Goal: Information Seeking & Learning: Learn about a topic

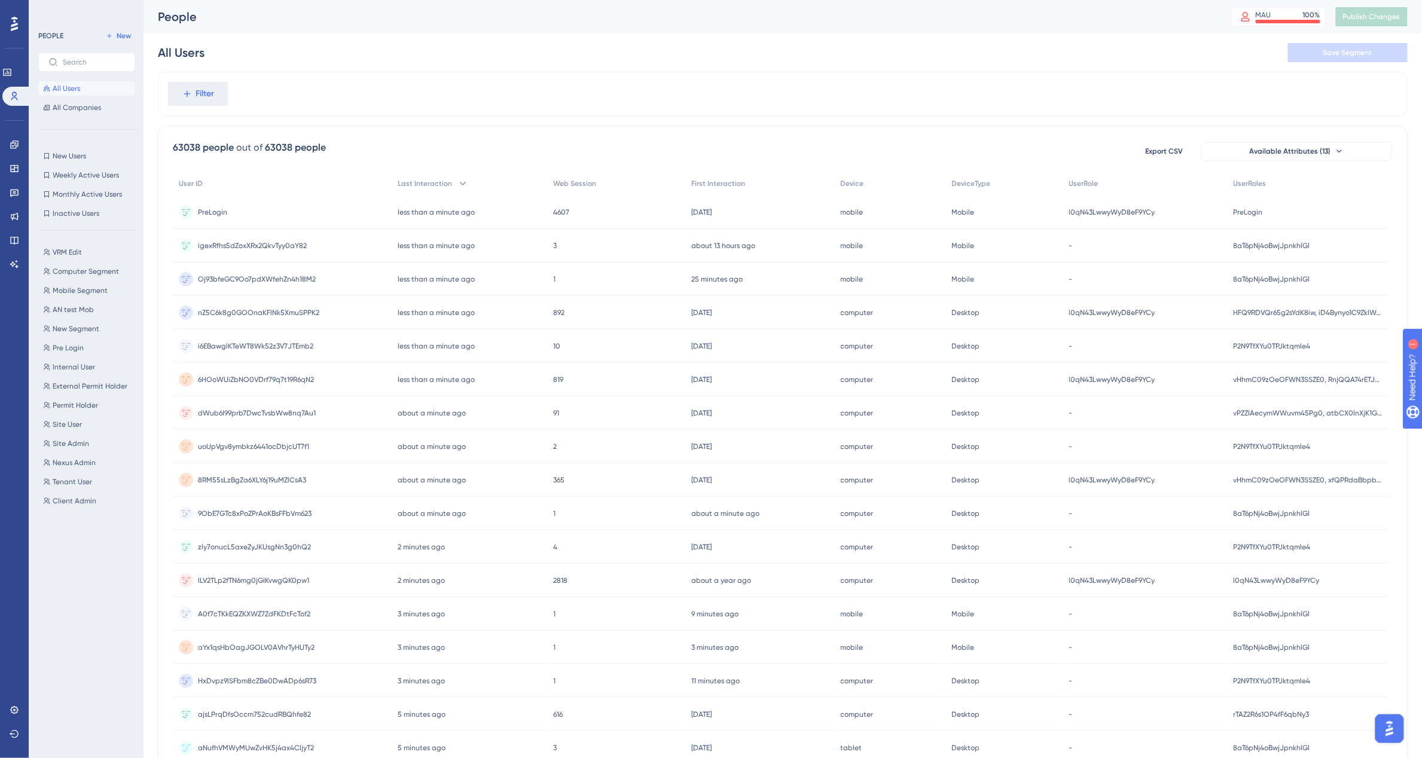
click at [720, 0] on html "✨ Save My Spot!✨" at bounding box center [718, 355] width 1434 height 770
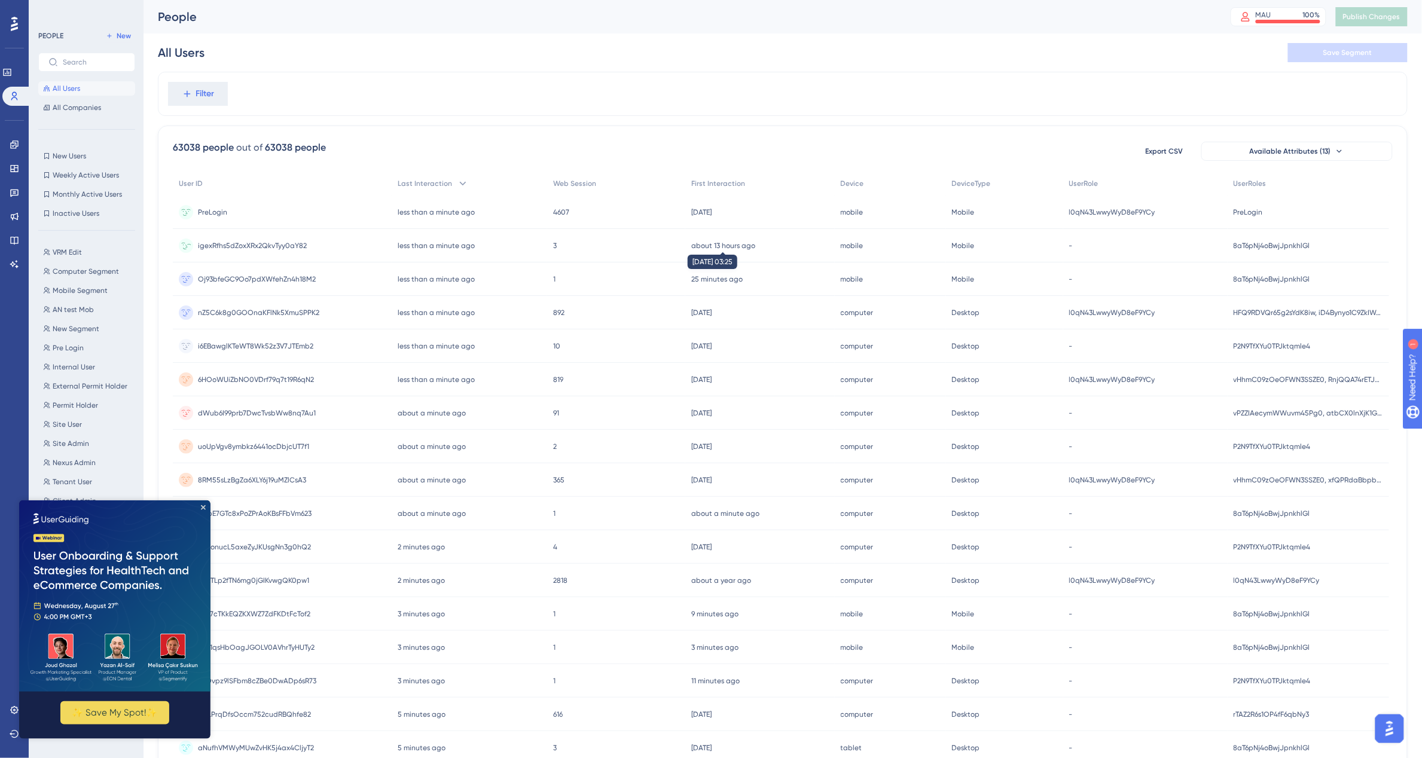
click at [707, 246] on time "about 13 hours ago" at bounding box center [723, 246] width 64 height 8
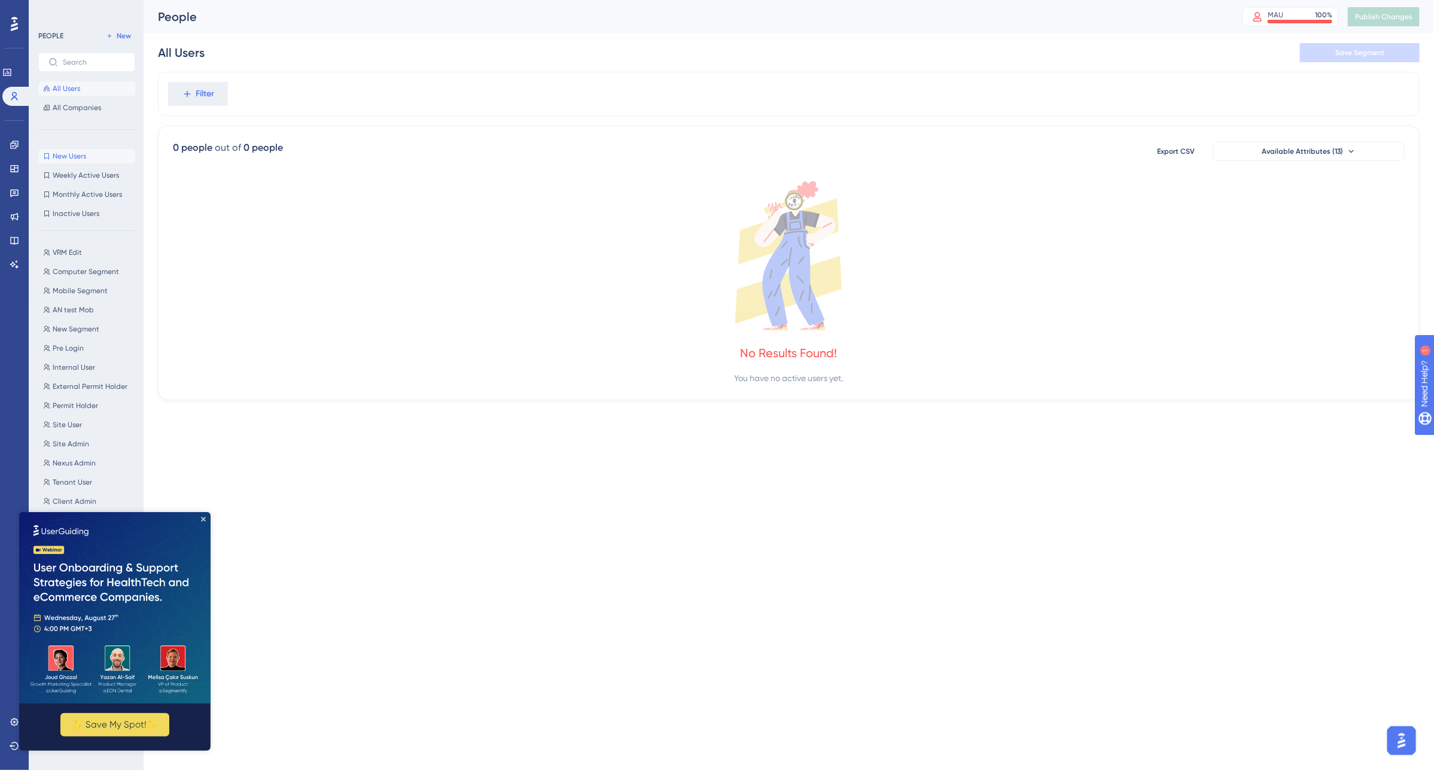
click at [76, 151] on span "New Users" at bounding box center [69, 156] width 33 height 10
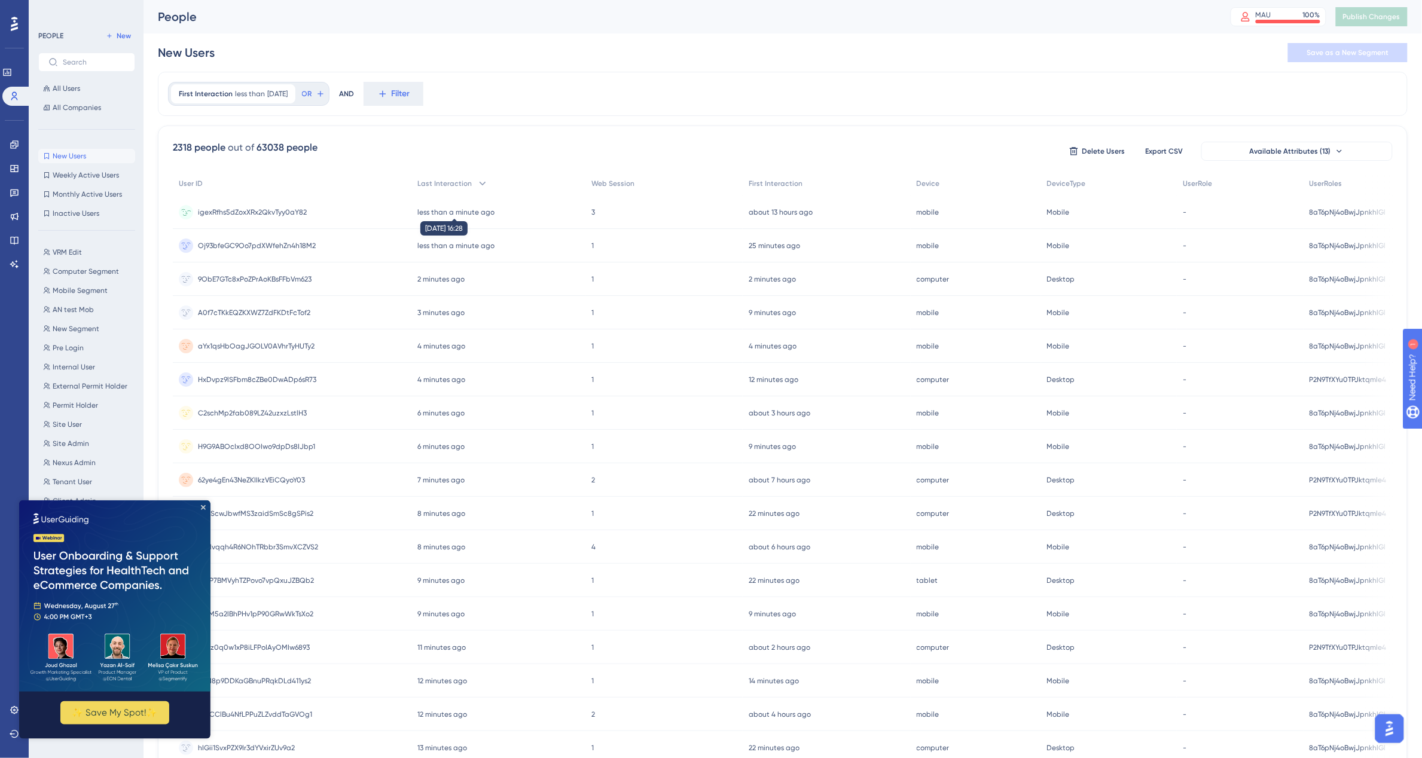
click at [471, 208] on time "less than a minute ago" at bounding box center [455, 212] width 77 height 8
click at [75, 407] on span "Permit Holder" at bounding box center [75, 406] width 45 height 10
click at [453, 205] on div "less than a minute ago 26 Aug 2025, 16:28" at bounding box center [497, 212] width 175 height 33
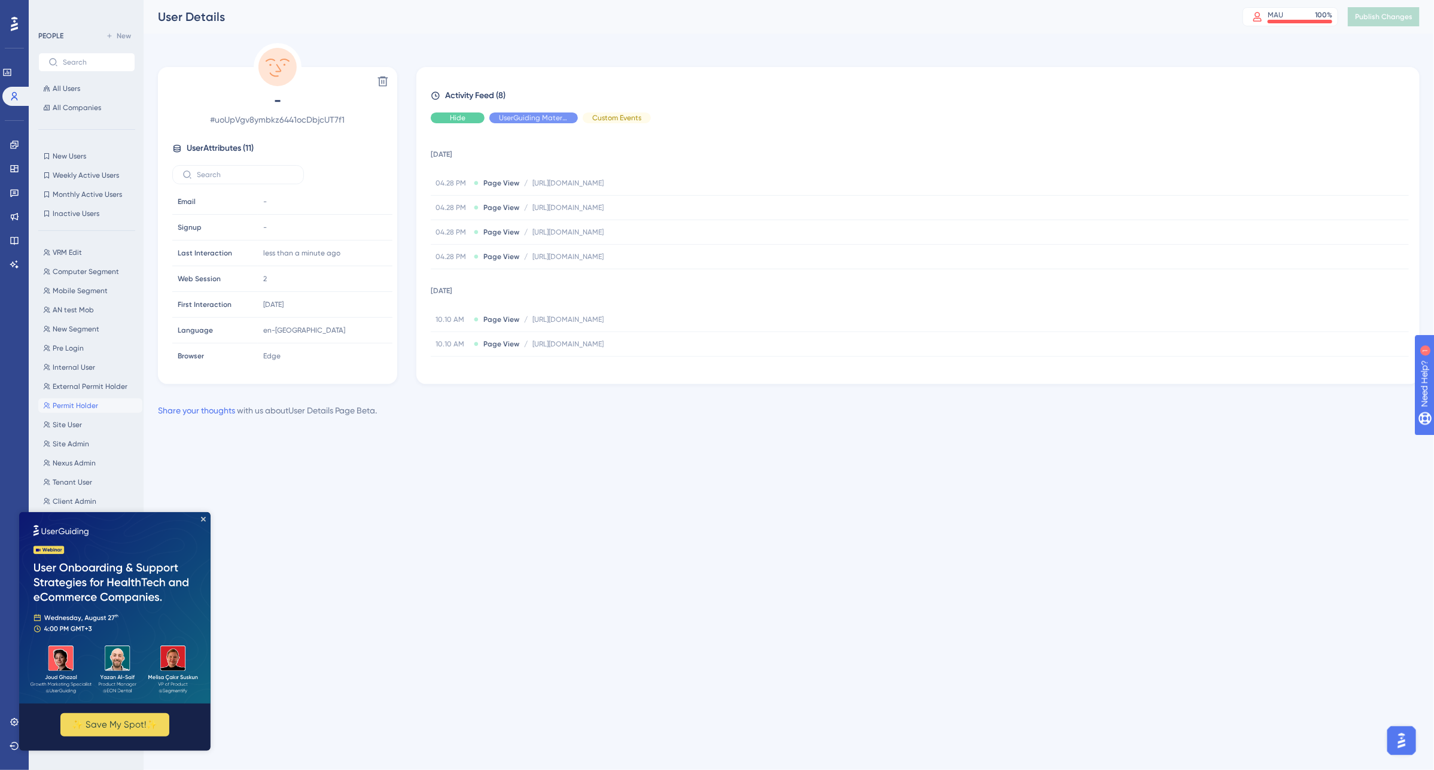
click at [455, 109] on div "Activity Feed (8) Hide UserGuiding Material Custom Events 26 August 2025 04.28 …" at bounding box center [918, 227] width 974 height 276
click at [458, 117] on span "Hide" at bounding box center [458, 118] width 16 height 10
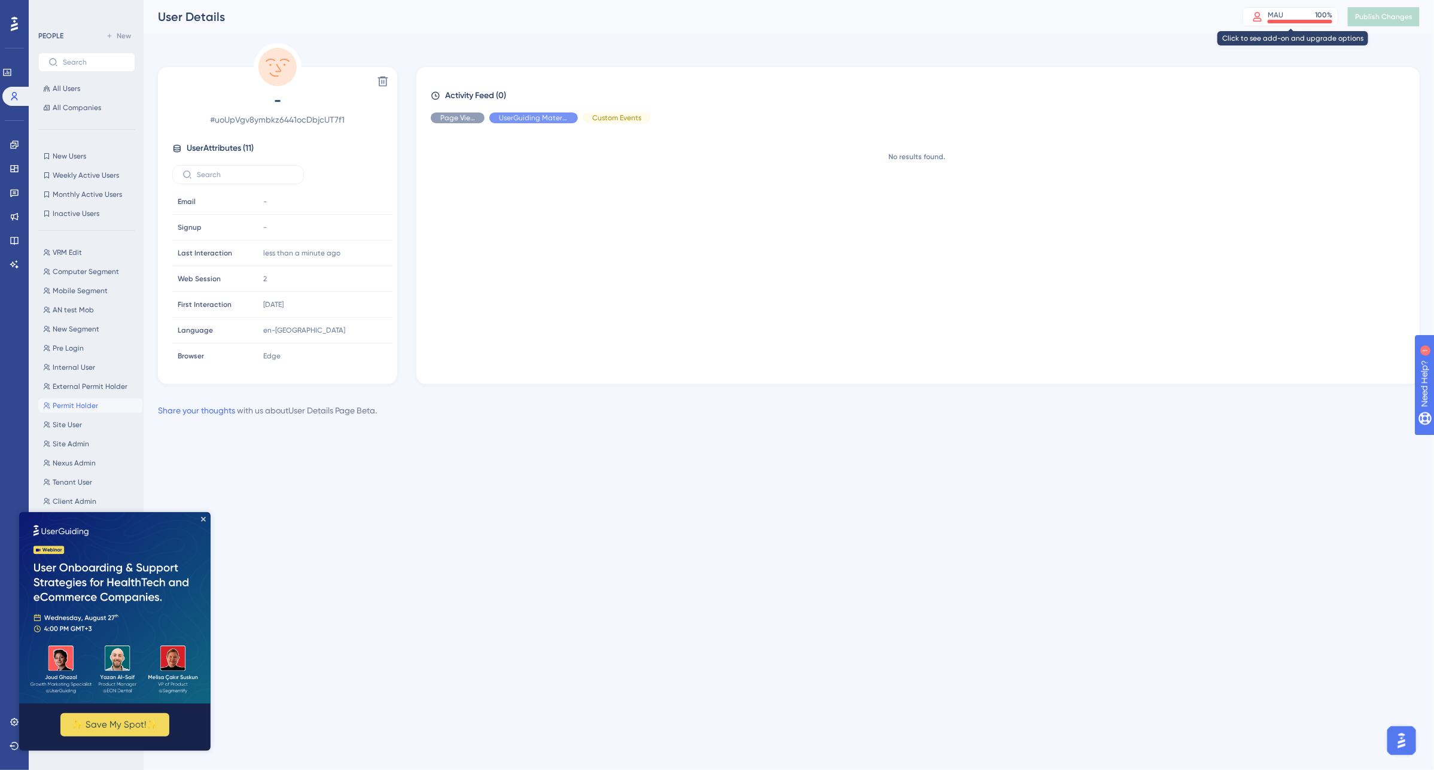
click at [1283, 16] on div "MAU 100 %" at bounding box center [1299, 15] width 65 height 10
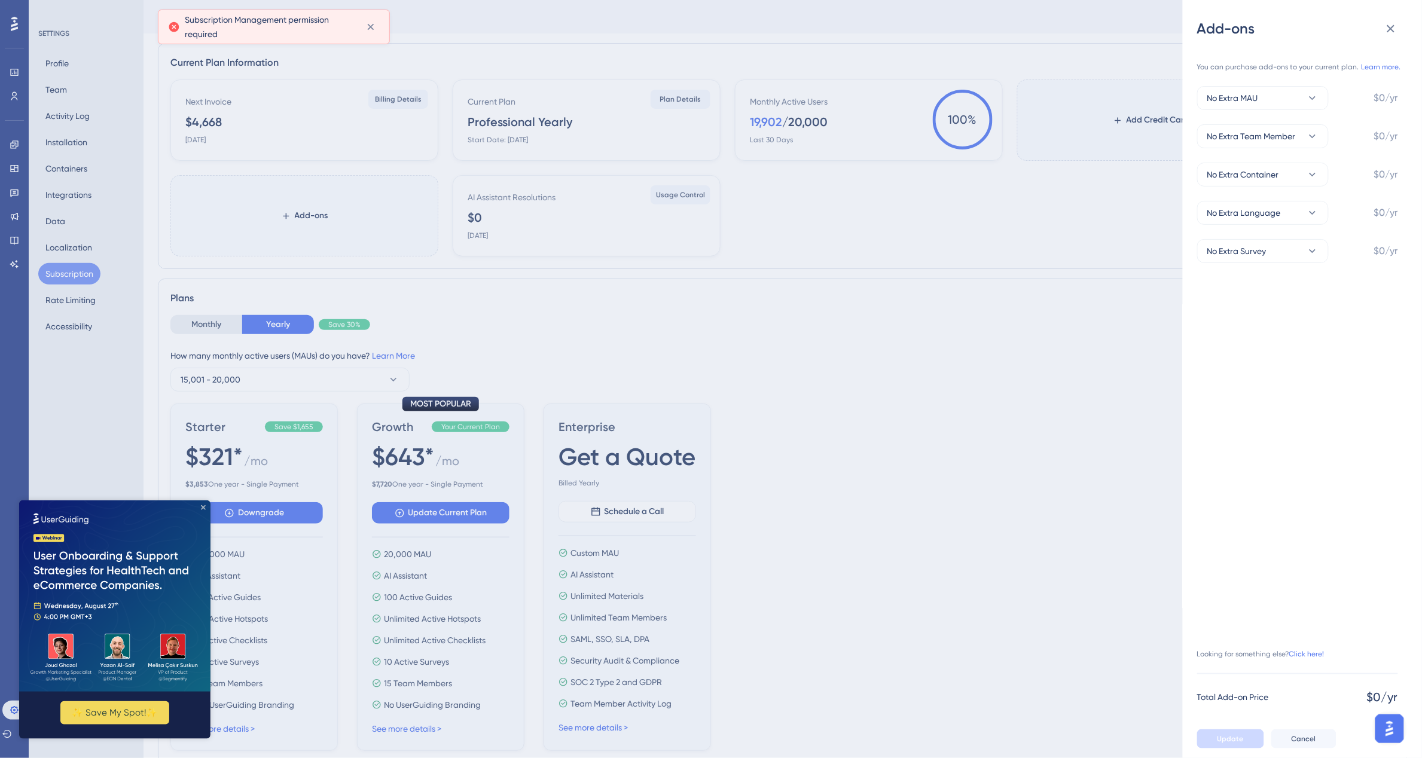
click at [203, 508] on icon "Close Preview" at bounding box center [202, 507] width 5 height 5
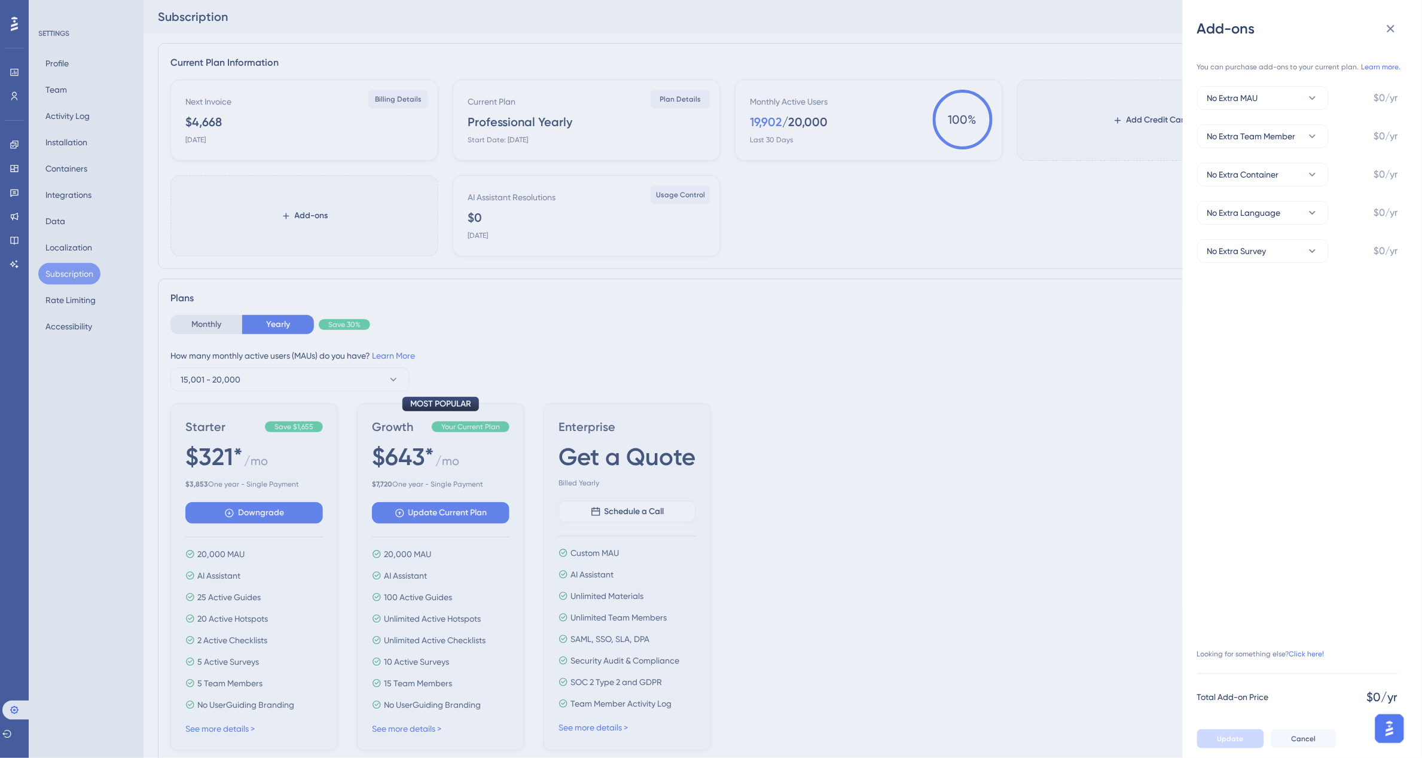
click at [1033, 350] on div "Add-ons You can purchase add-ons to your current plan. Learn more. No Extra MAU…" at bounding box center [711, 379] width 1422 height 758
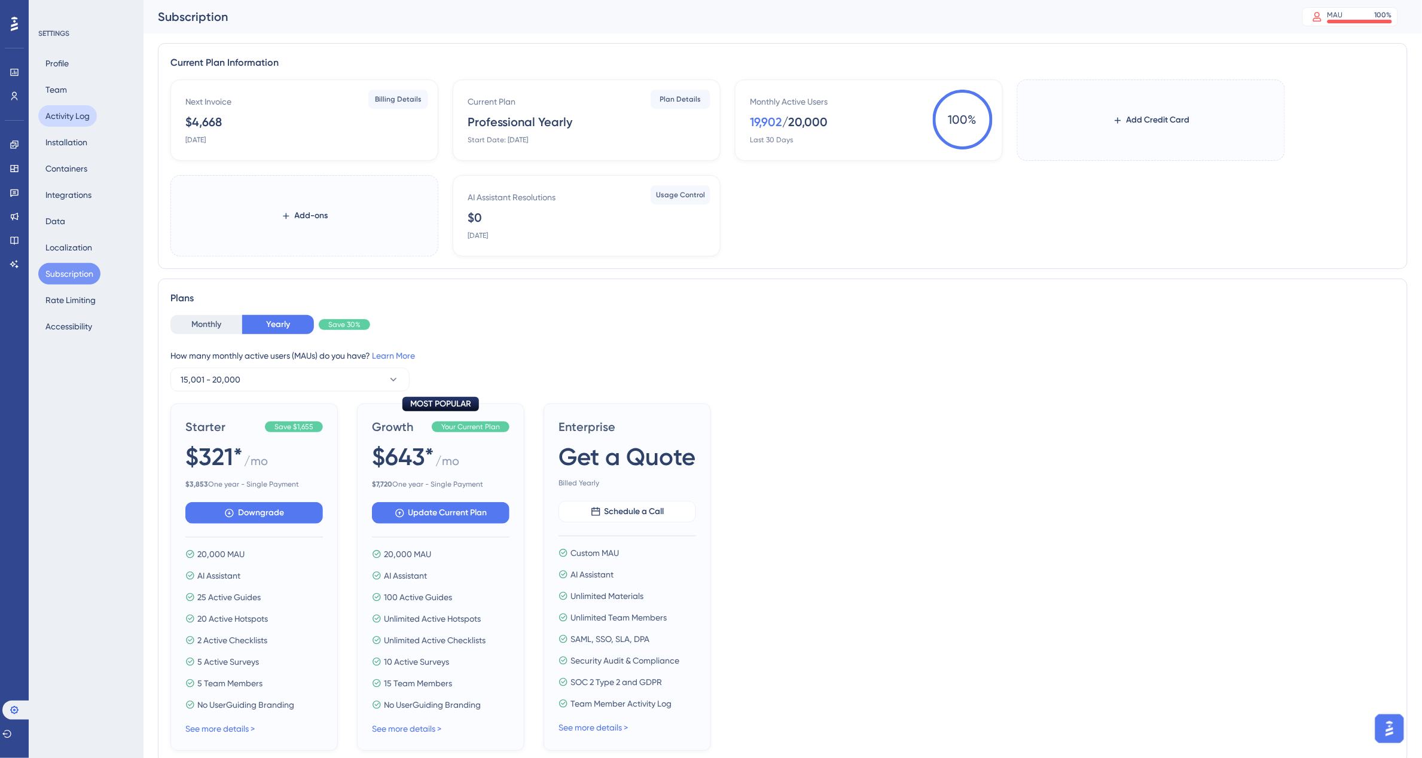
click at [78, 118] on button "Activity Log" at bounding box center [67, 116] width 59 height 22
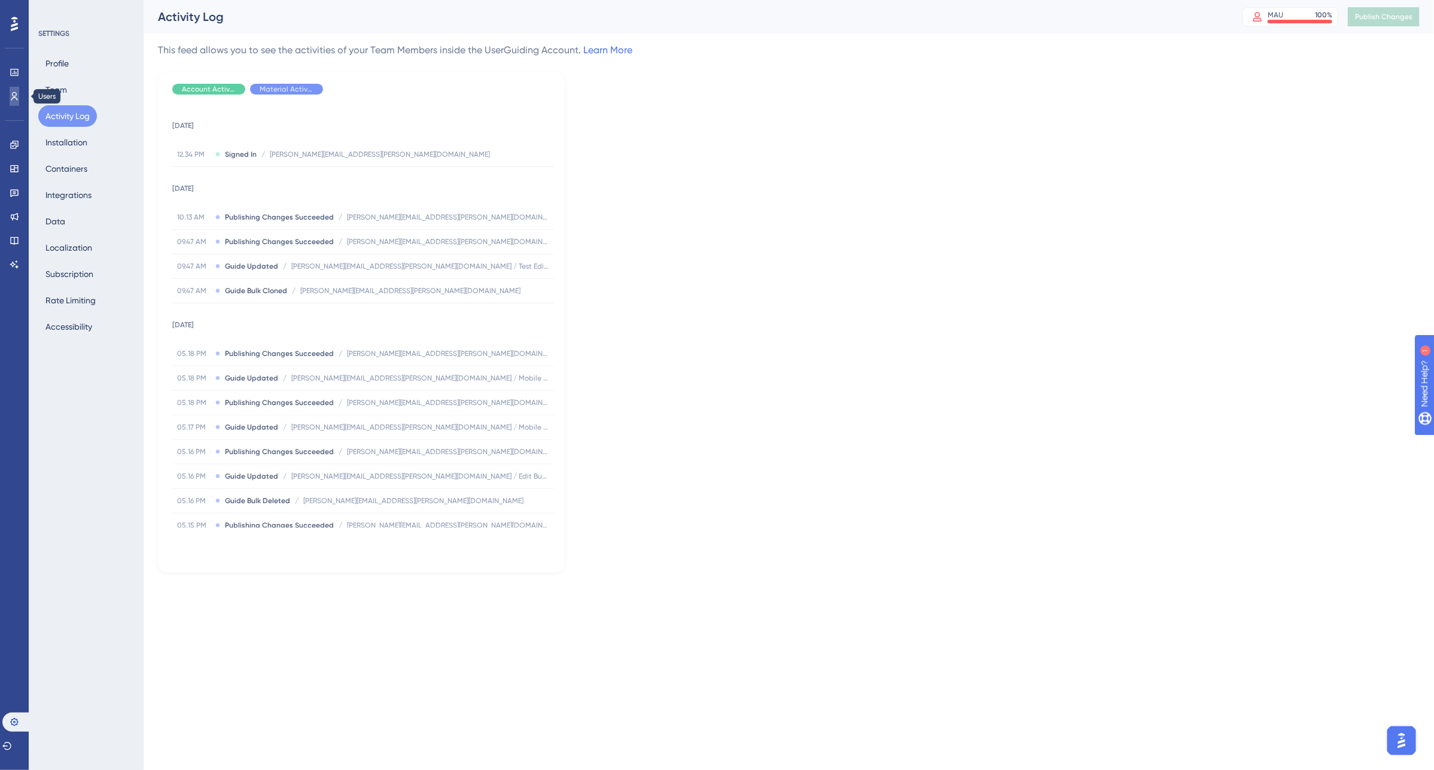
click at [19, 96] on link at bounding box center [15, 96] width 10 height 19
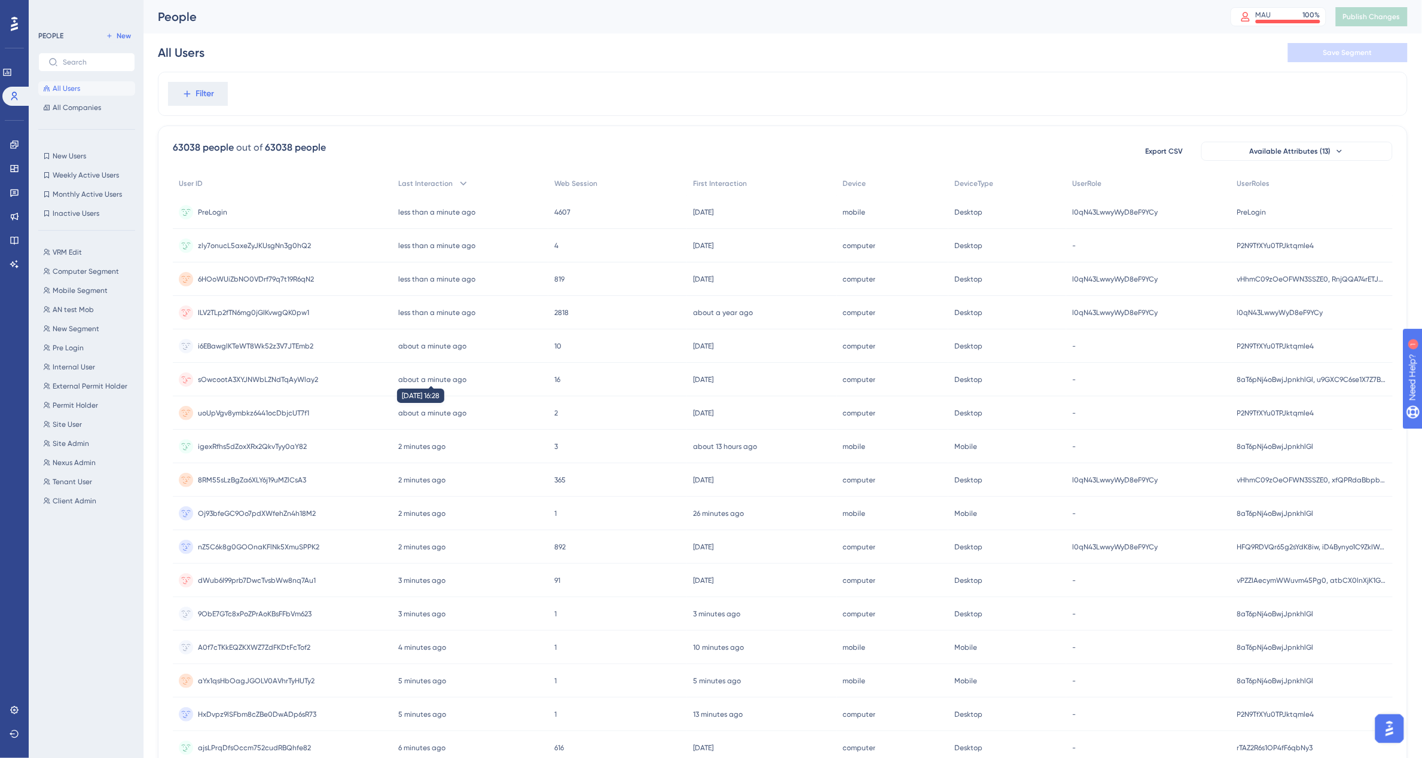
click at [437, 380] on time "about a minute ago" at bounding box center [432, 380] width 68 height 8
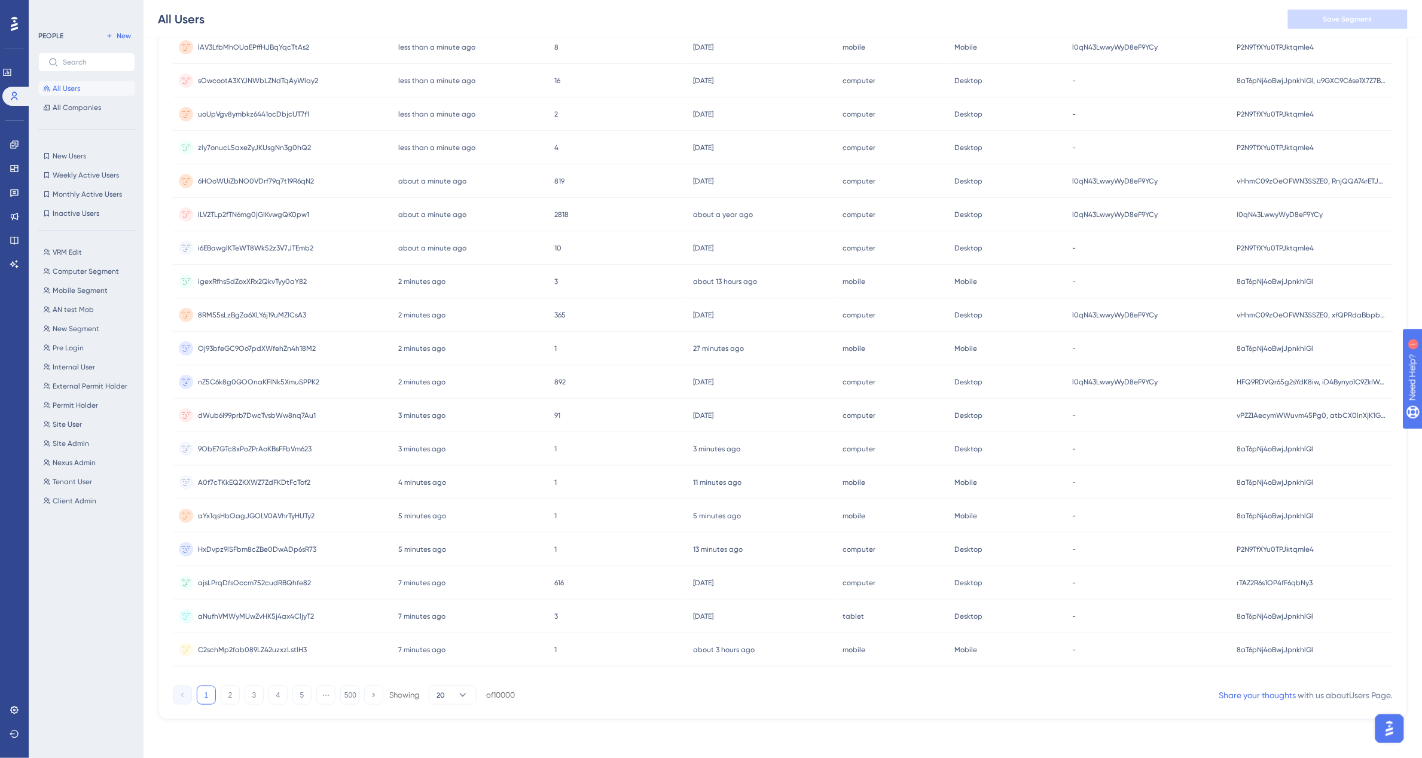
scroll to position [203, 0]
click at [255, 614] on span "aNufhVMWyMUwZvHK5j4ax4CljyT2" at bounding box center [256, 617] width 116 height 10
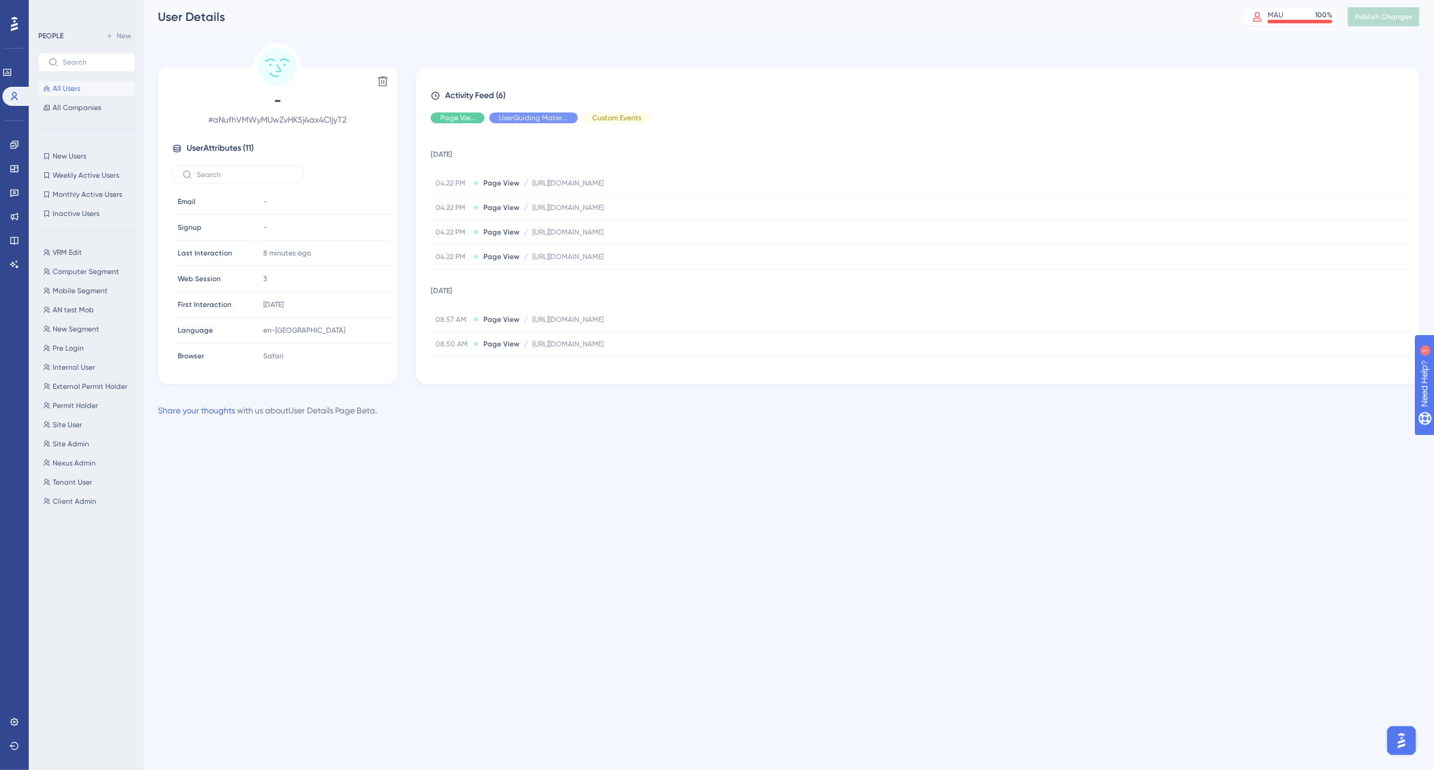
drag, startPoint x: 1221, startPoint y: 495, endPoint x: 637, endPoint y: 285, distance: 620.7
click at [1221, 0] on html "Performance Users Engagement Widgets Feedback Product Updates Knowledge Base AI…" at bounding box center [717, 0] width 1434 height 0
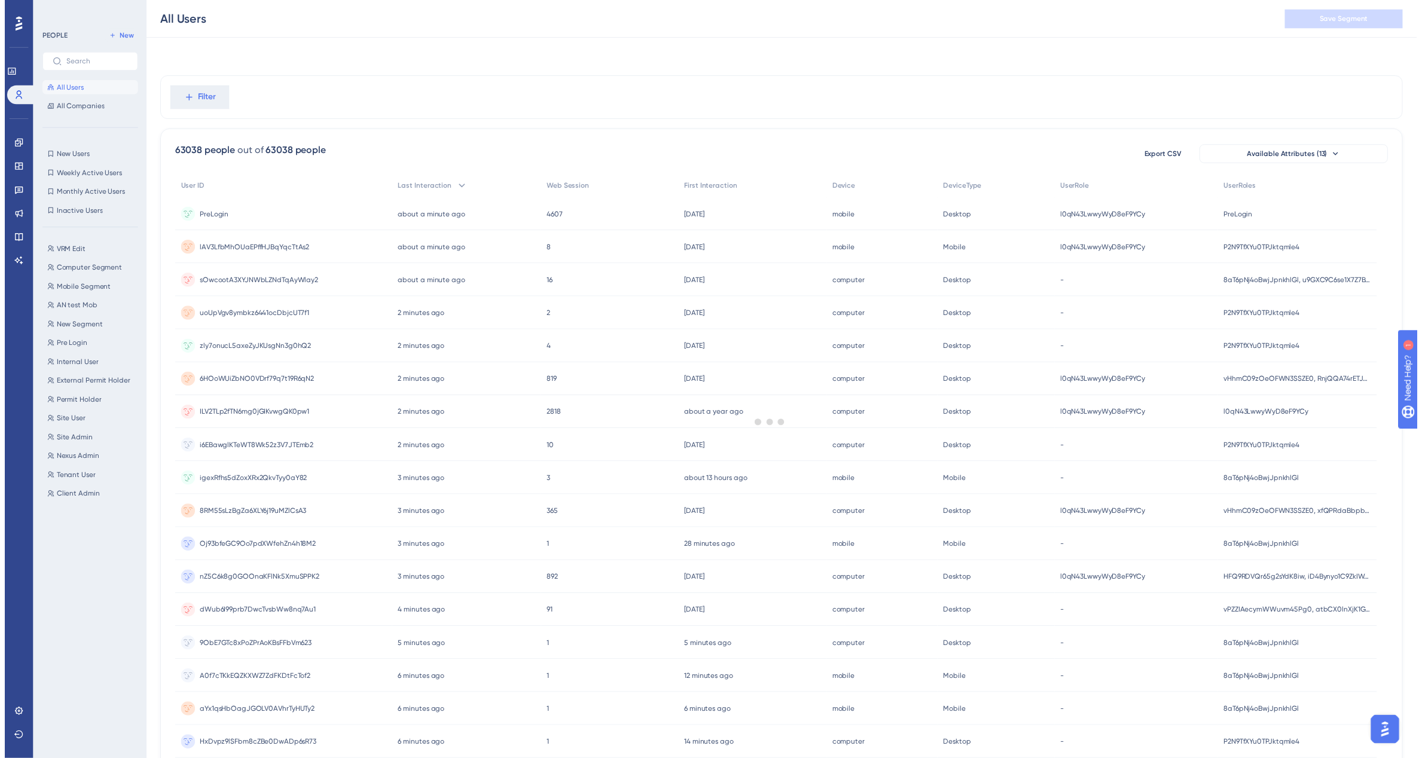
scroll to position [202, 0]
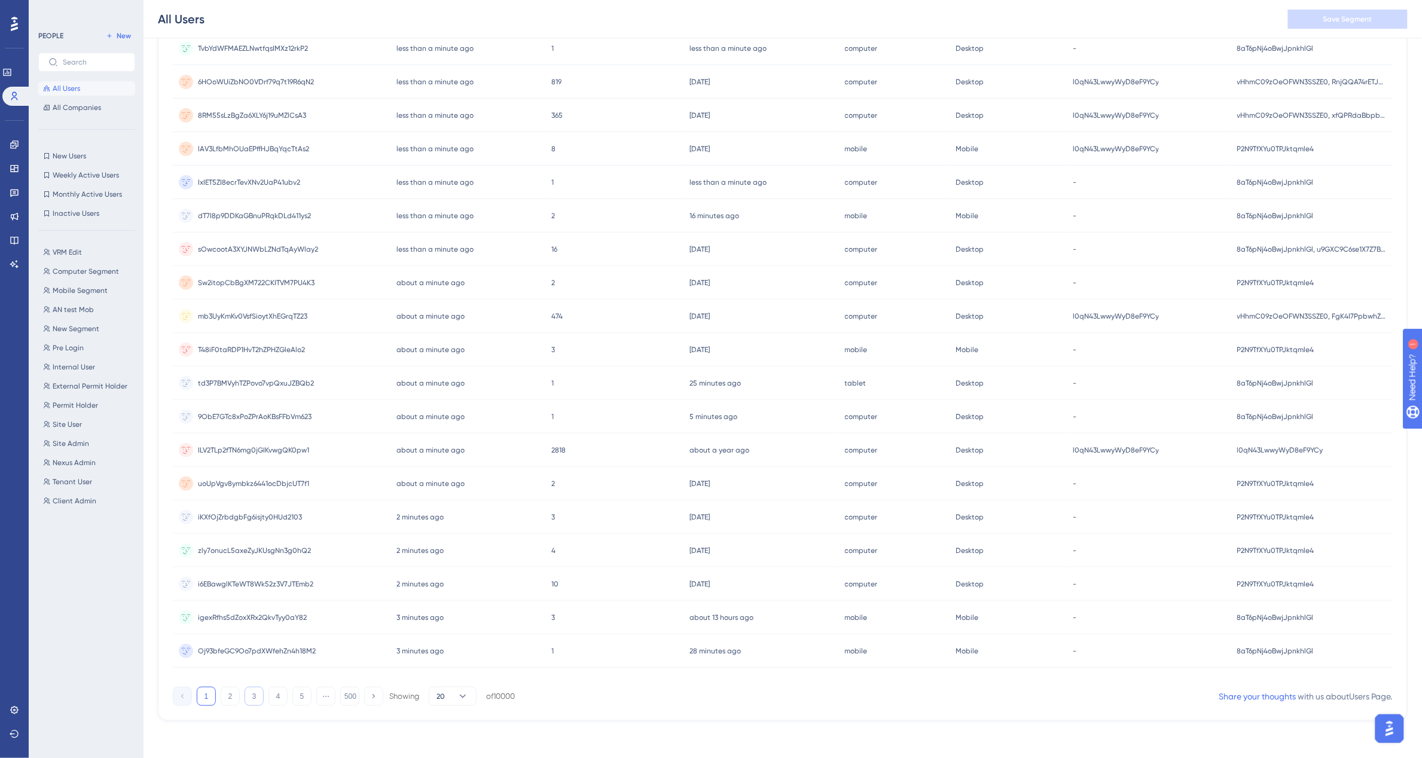
click at [257, 706] on button "3" at bounding box center [254, 696] width 19 height 19
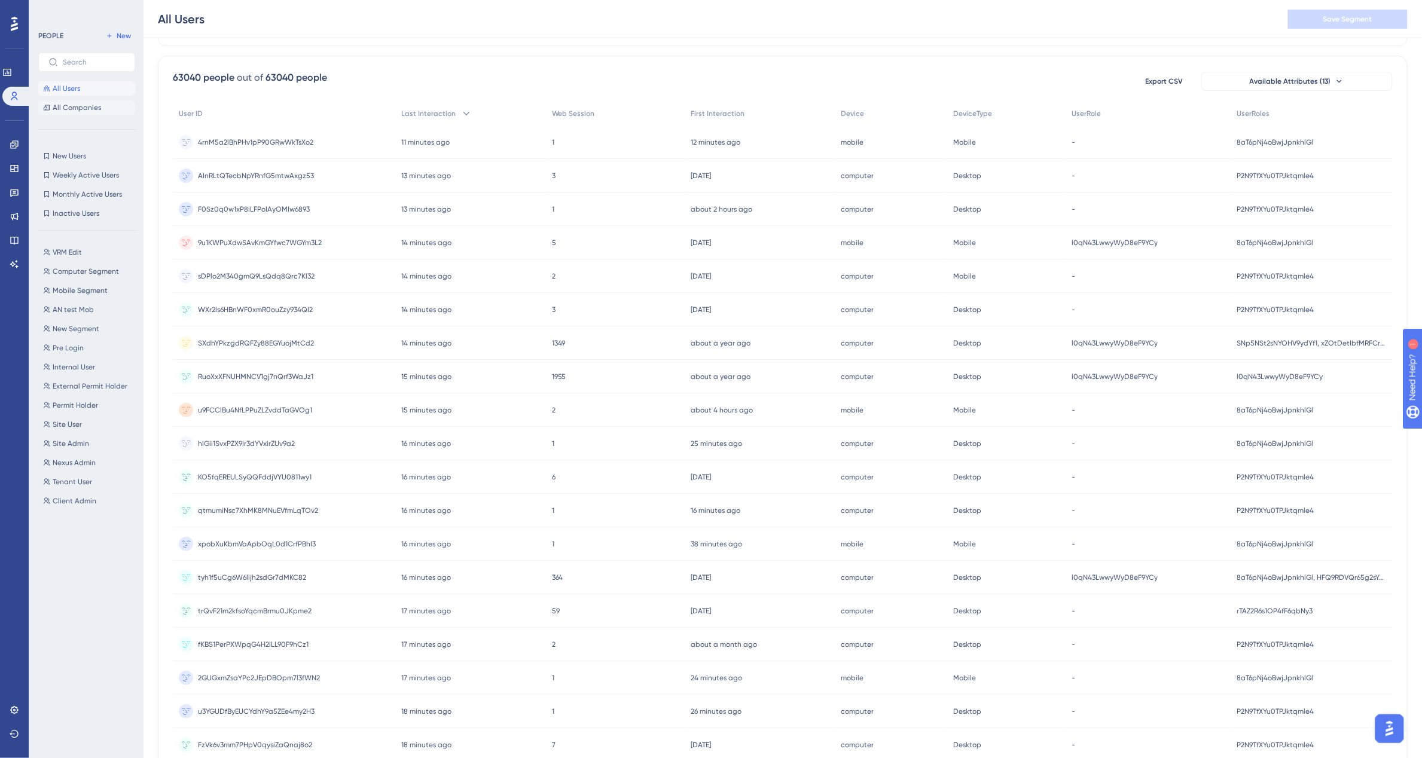
scroll to position [0, 0]
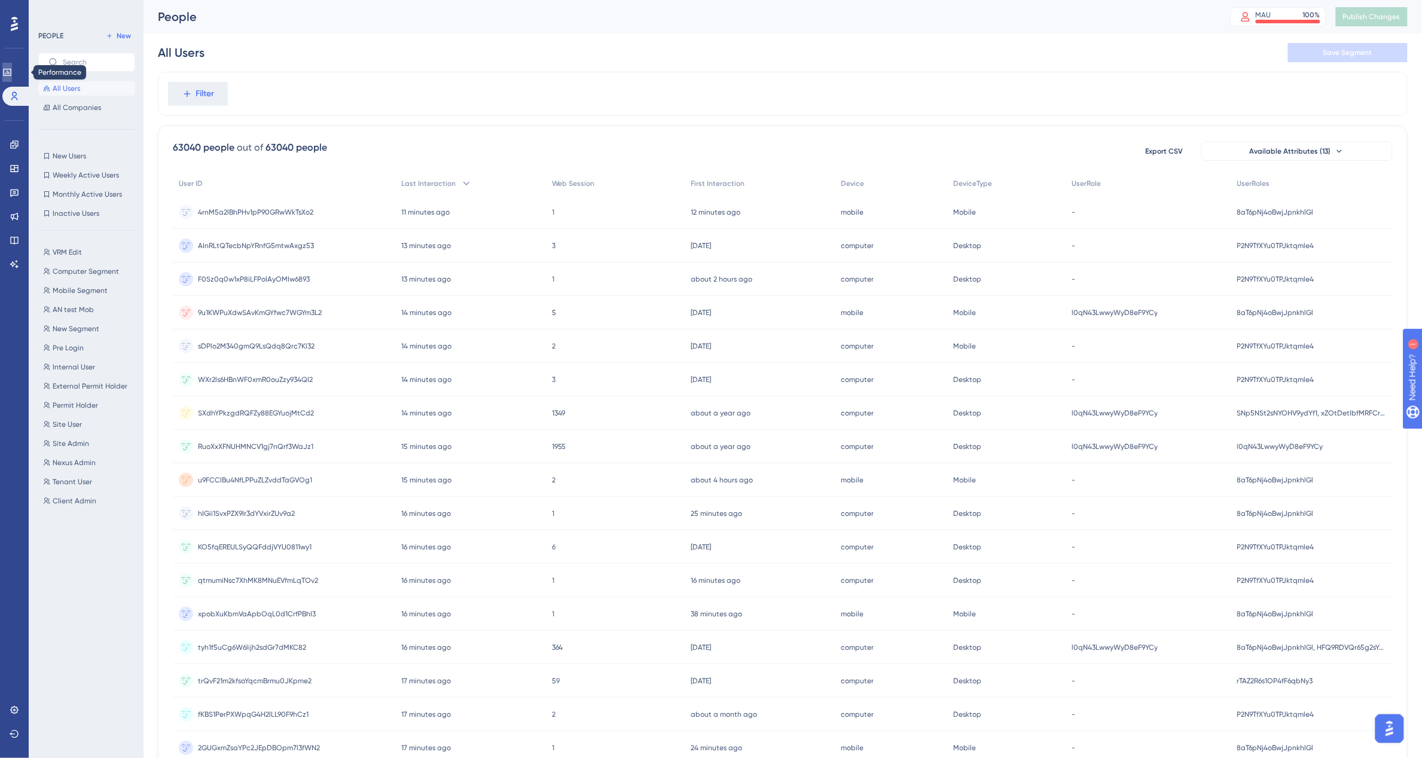
click at [0, 0] on icon at bounding box center [0, 0] width 0 height 0
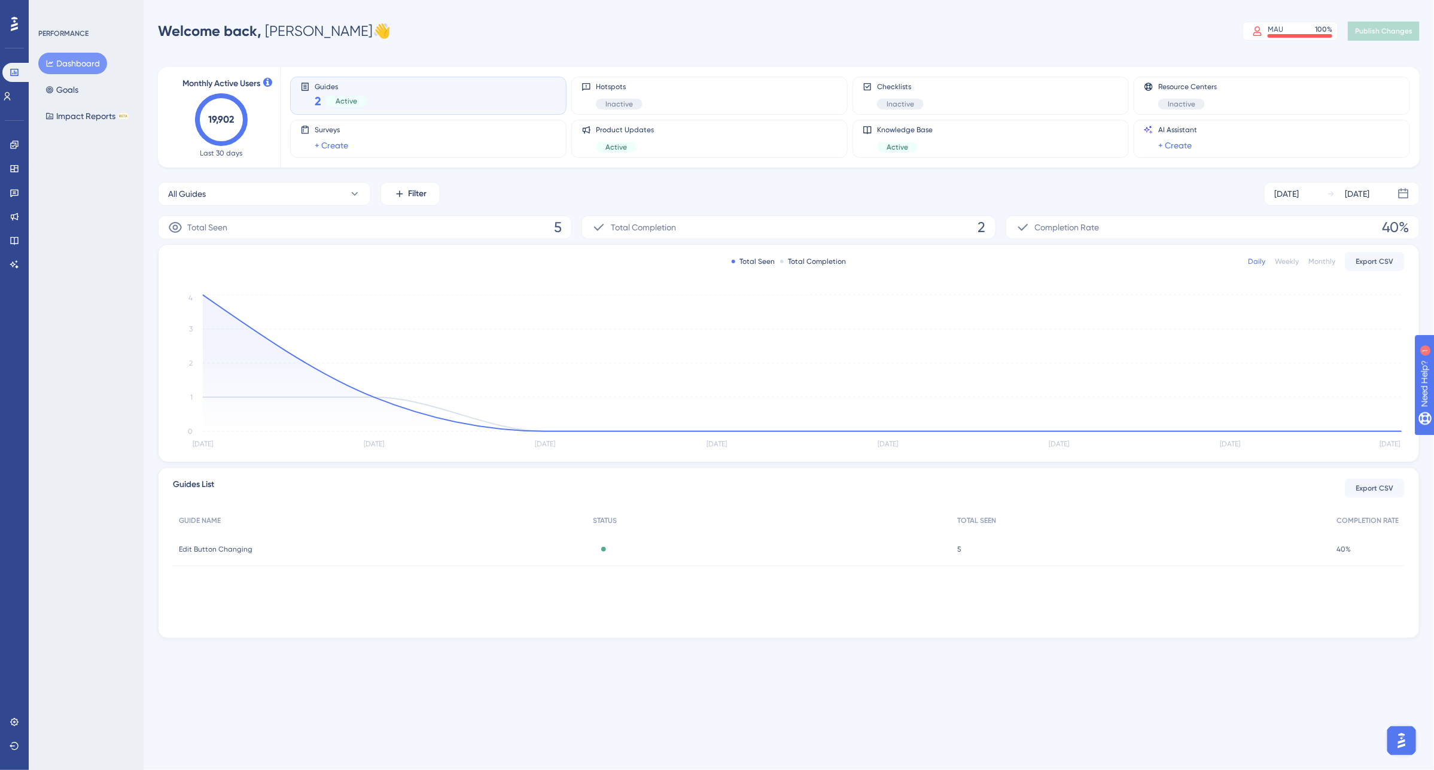
click at [440, 237] on div "Total Seen 5" at bounding box center [365, 227] width 414 height 24
click at [437, 225] on div "Total Seen 5" at bounding box center [365, 227] width 414 height 24
click at [416, 87] on div "Guides 2 Active" at bounding box center [428, 96] width 256 height 28
click at [204, 297] on circle at bounding box center [203, 296] width 2 height 2
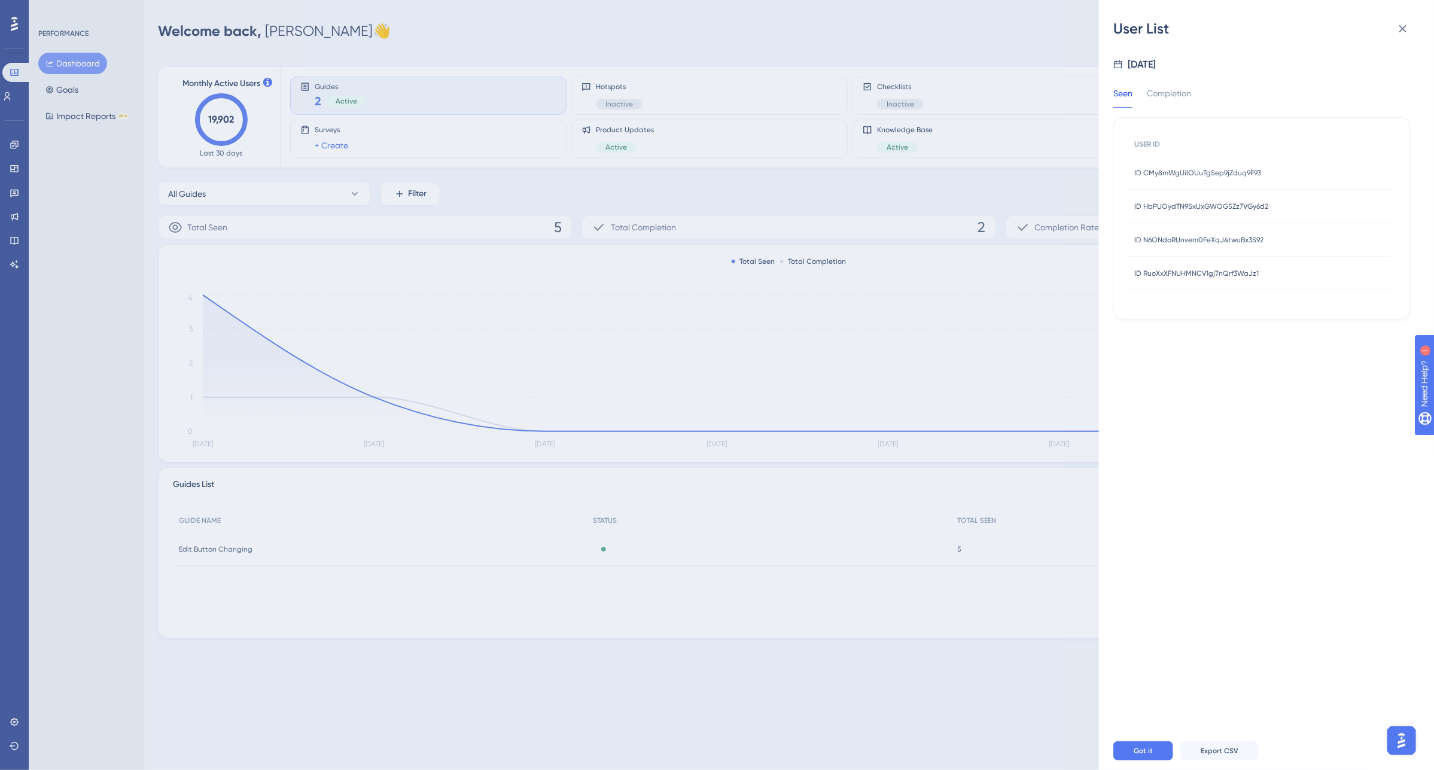
click at [695, 323] on div "User List Aug 19, 2025 Seen Completion USER ID ID CMy8mWgUilOUuTgSep9jZduq9F93 …" at bounding box center [717, 385] width 1434 height 770
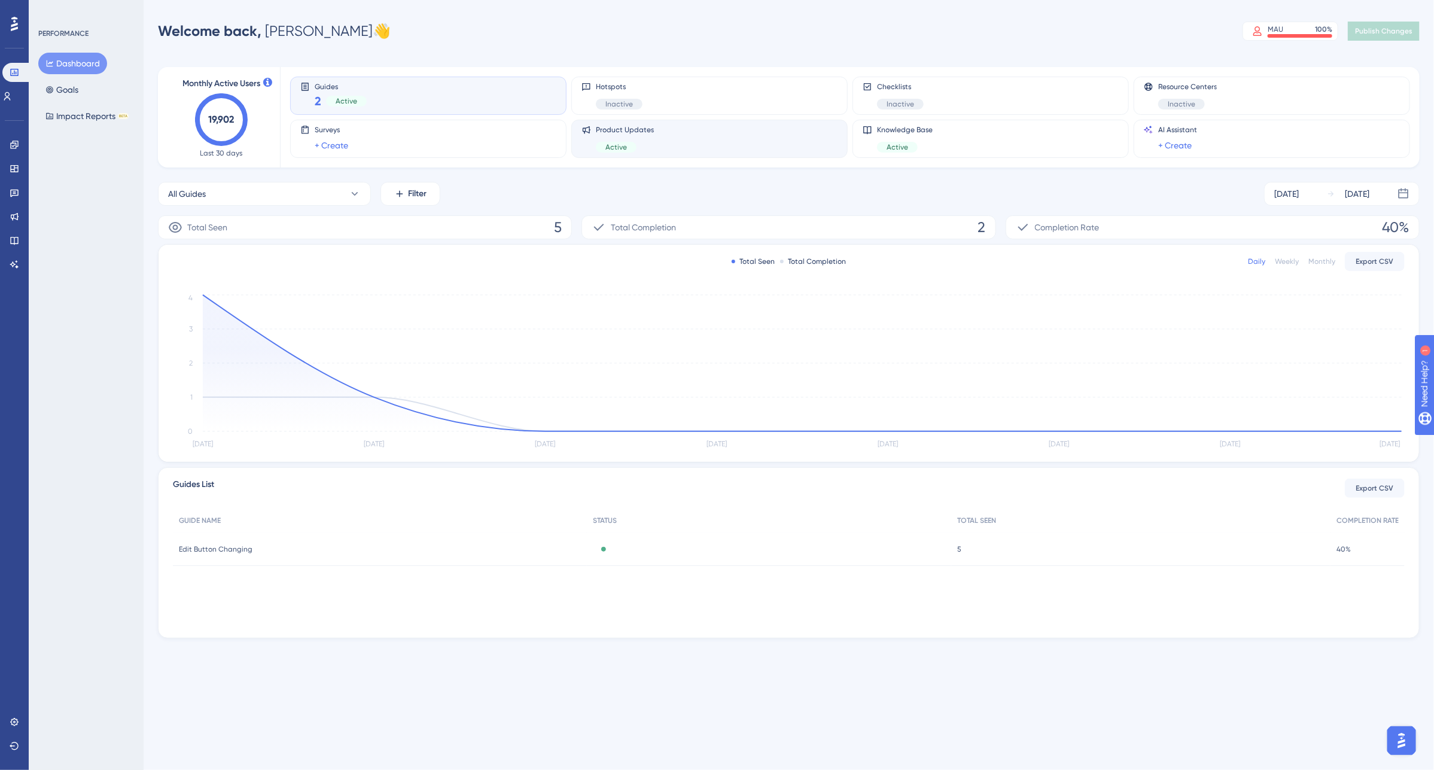
click at [659, 142] on div "Product Updates Active" at bounding box center [709, 139] width 256 height 28
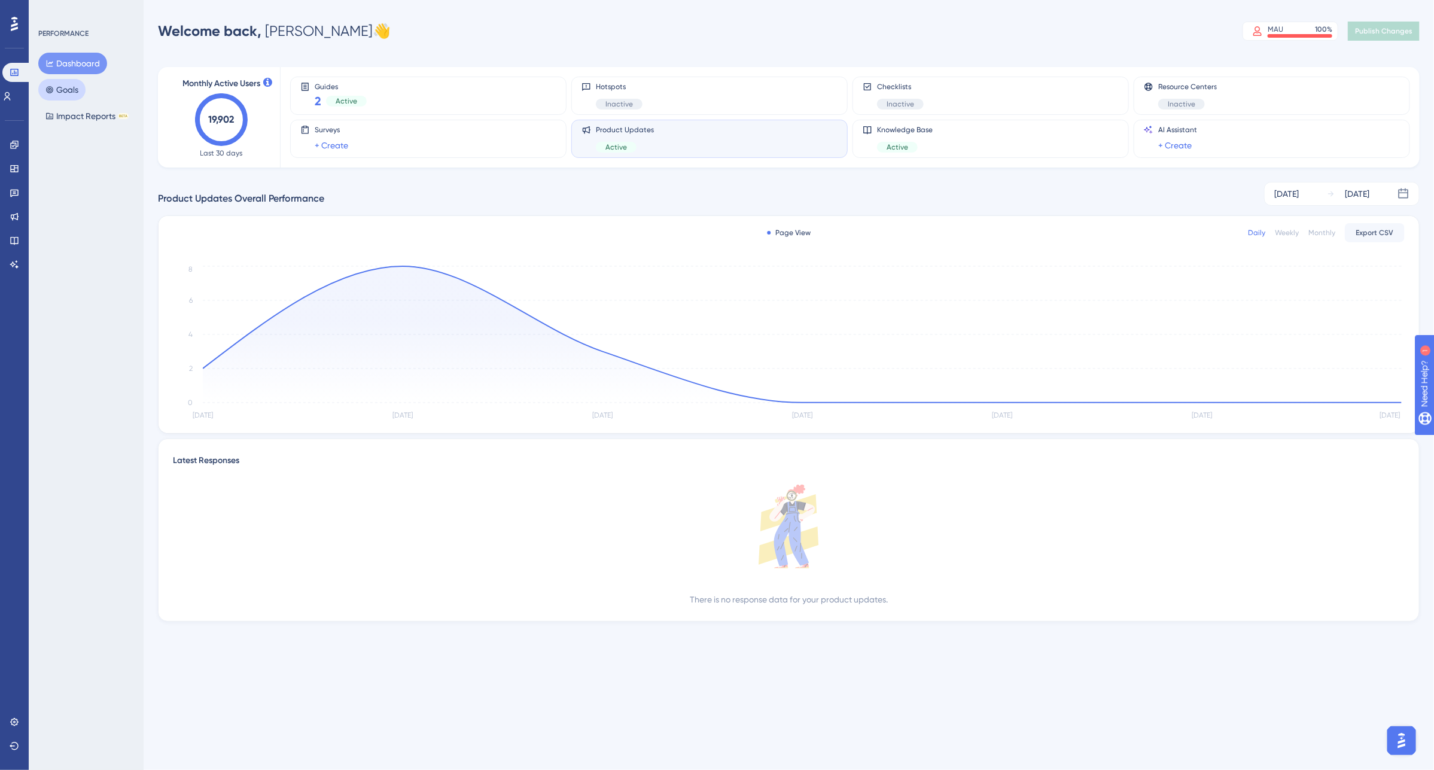
click at [69, 89] on button "Goals" at bounding box center [61, 90] width 47 height 22
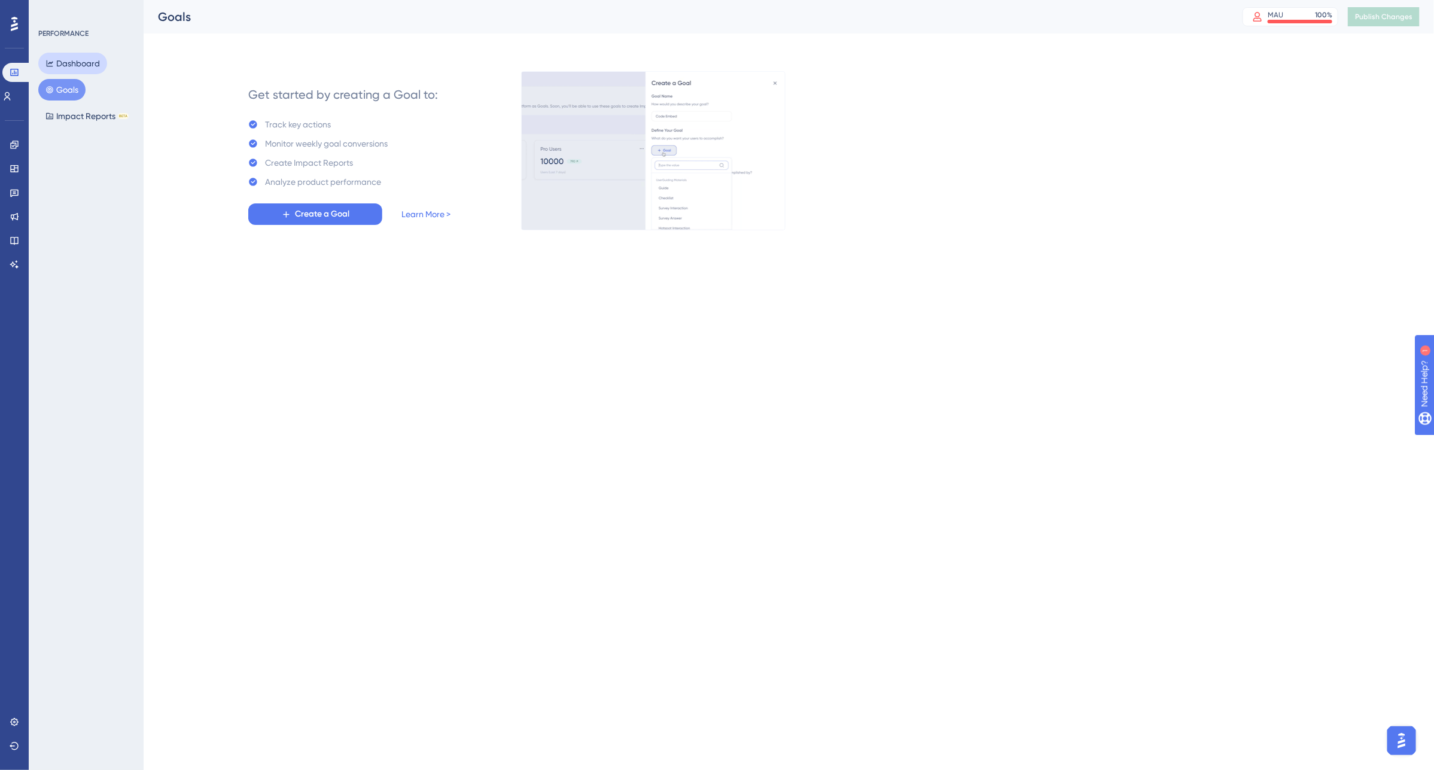
click at [80, 60] on button "Dashboard" at bounding box center [72, 64] width 69 height 22
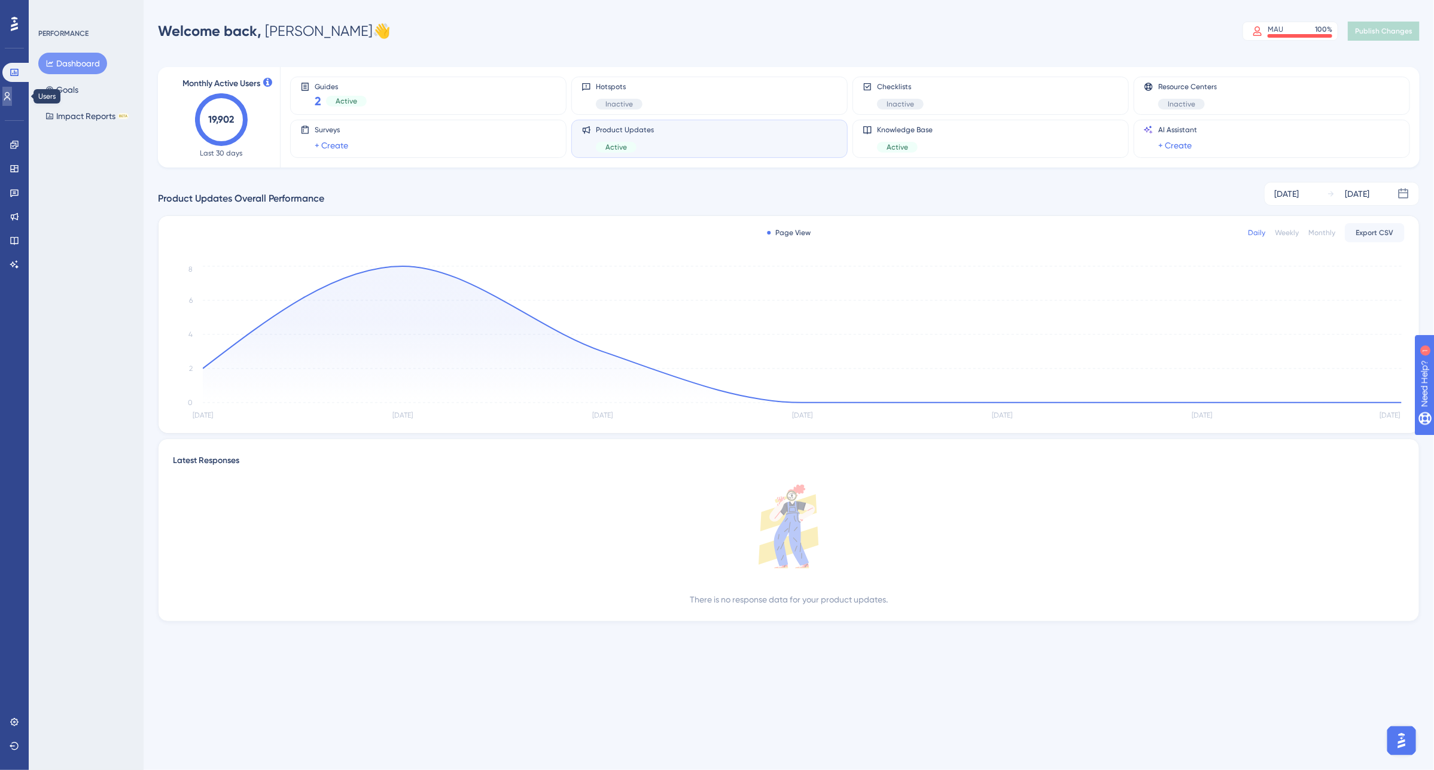
click at [0, 0] on icon at bounding box center [0, 0] width 0 height 0
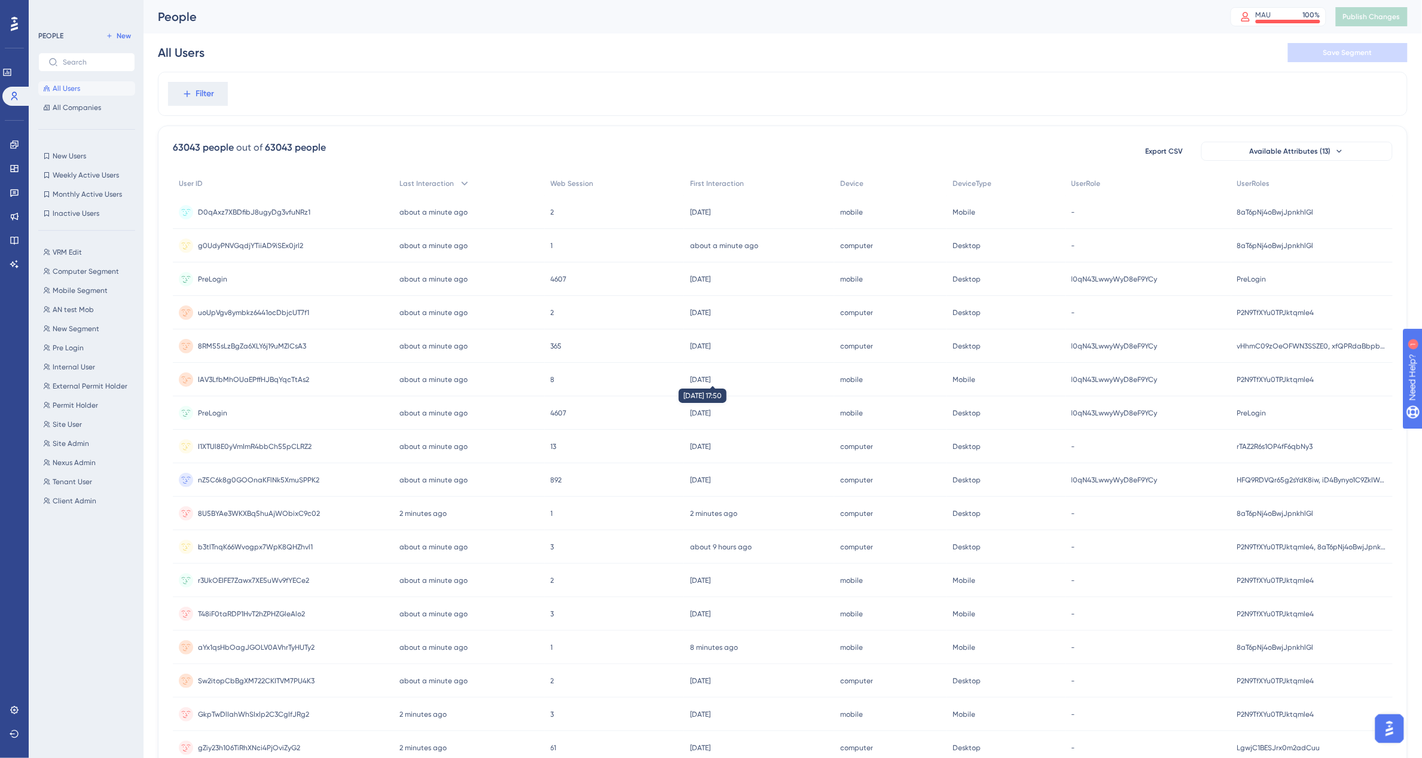
scroll to position [75, 0]
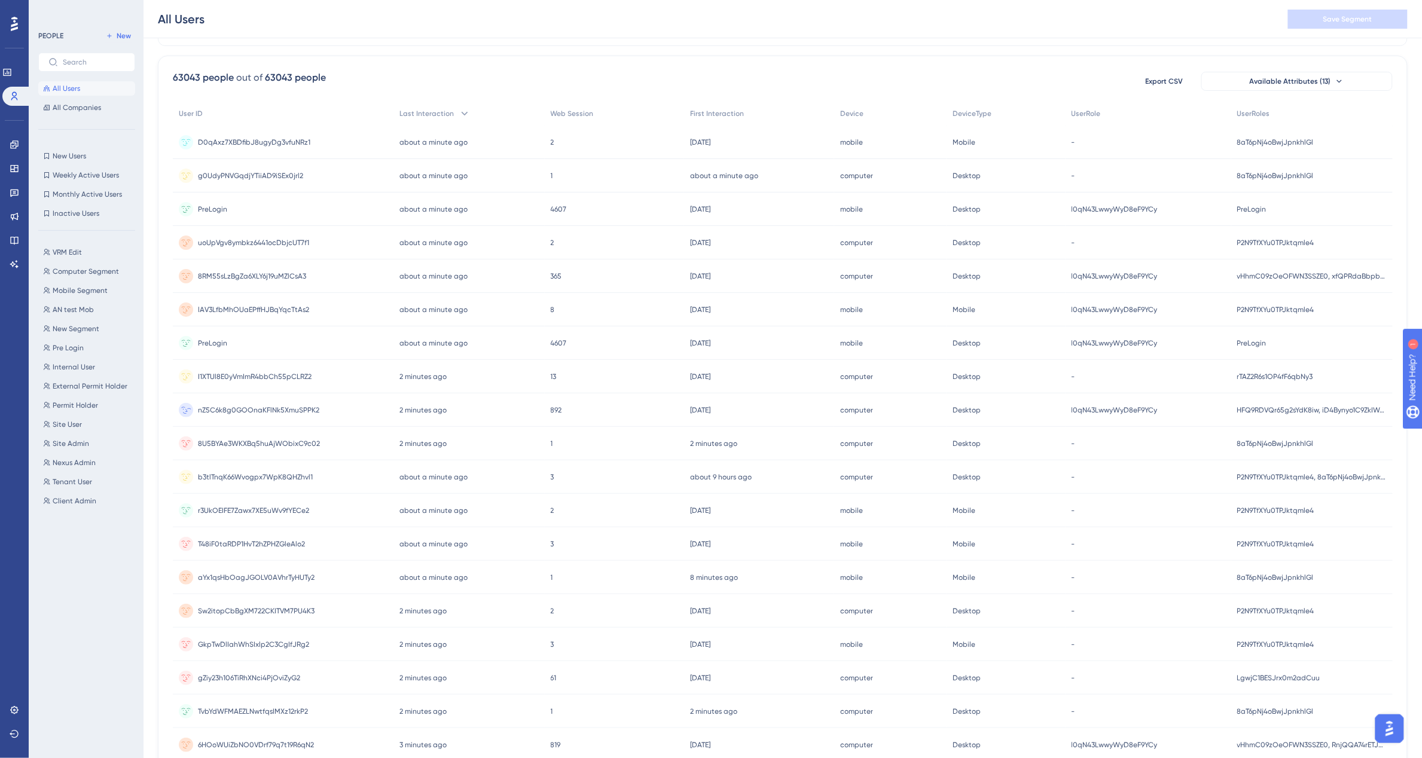
click at [590, 405] on div "892 892" at bounding box center [614, 410] width 139 height 33
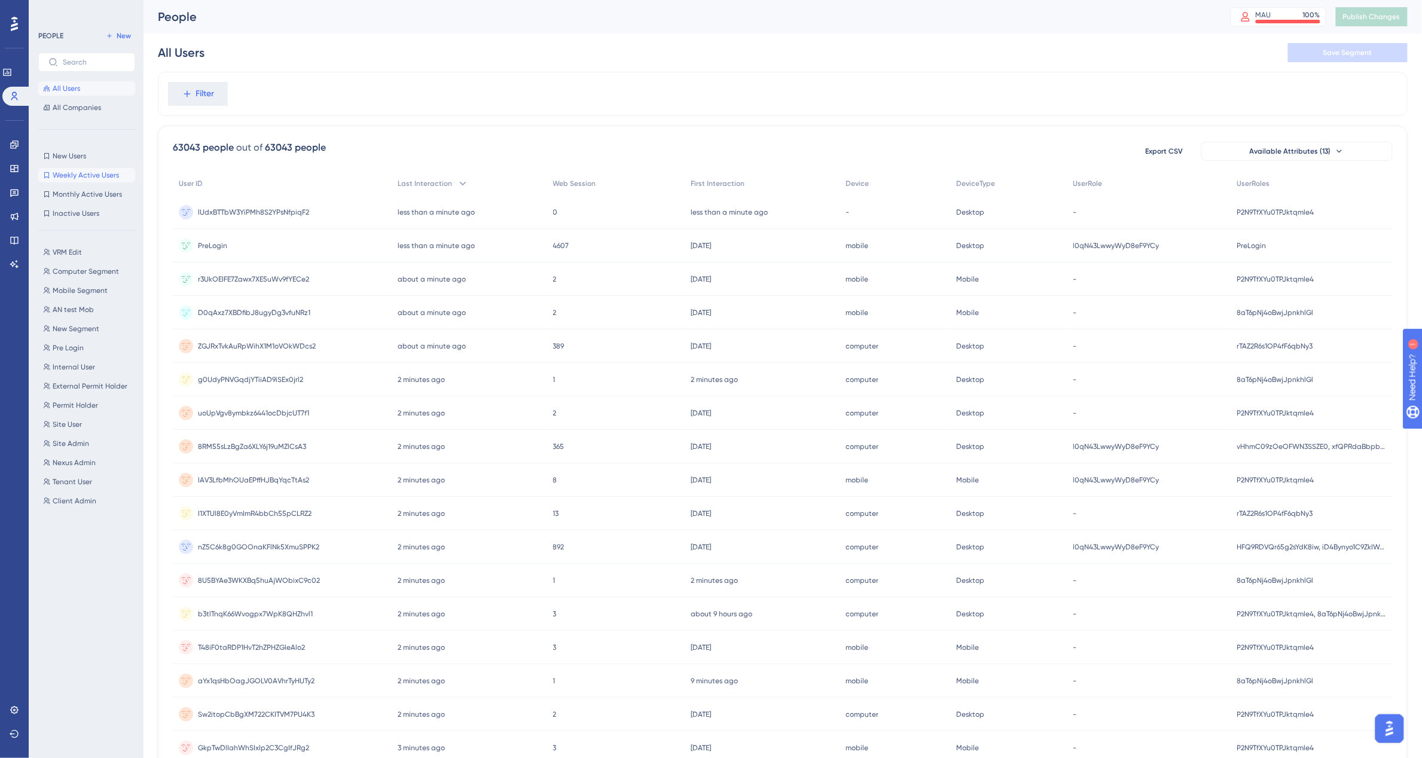
click at [84, 179] on span "Weekly Active Users" at bounding box center [86, 175] width 66 height 10
click at [72, 172] on span "Weekly Active Users" at bounding box center [86, 175] width 66 height 10
click at [745, 217] on div "less than a minute ago" at bounding box center [729, 213] width 77 height 10
click at [452, 348] on div "2 minutes ago 26 Aug 2025, 16:32" at bounding box center [468, 346] width 154 height 33
